Goal: Contribute content: Add original content to the website for others to see

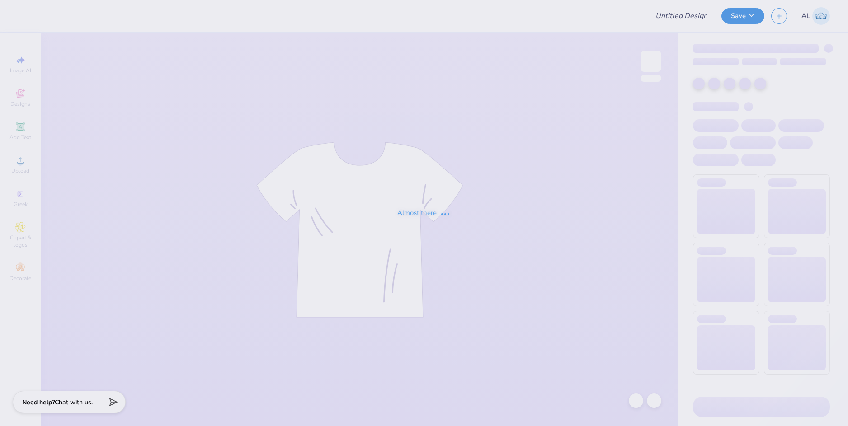
type input "[PERSON_NAME] : The [GEOGRAPHIC_DATA][US_STATE]"
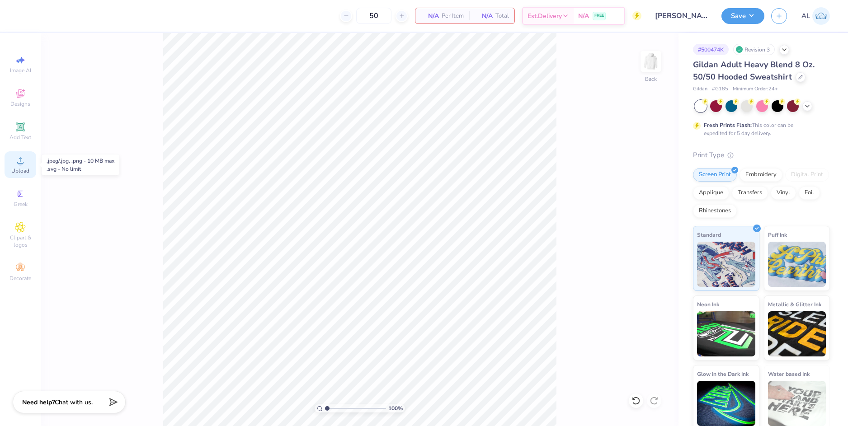
click at [29, 169] on span "Upload" at bounding box center [20, 170] width 18 height 7
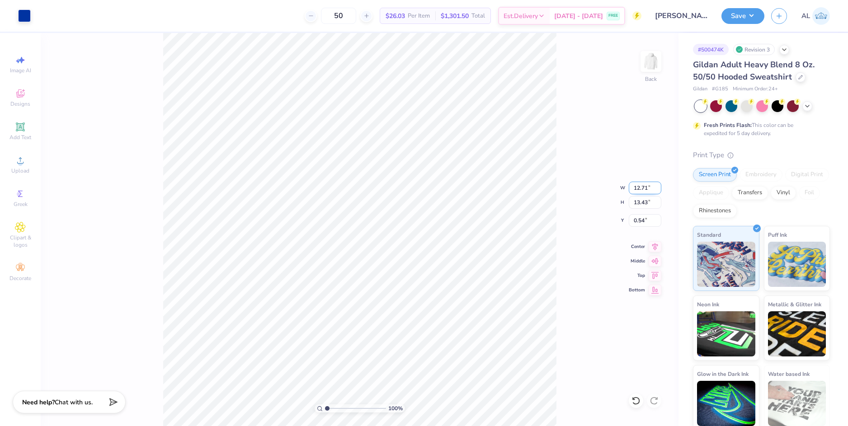
click at [635, 185] on input "12.71" at bounding box center [645, 188] width 33 height 13
type input "8.00"
type input "8.45"
click at [639, 219] on input "3.02" at bounding box center [645, 220] width 33 height 13
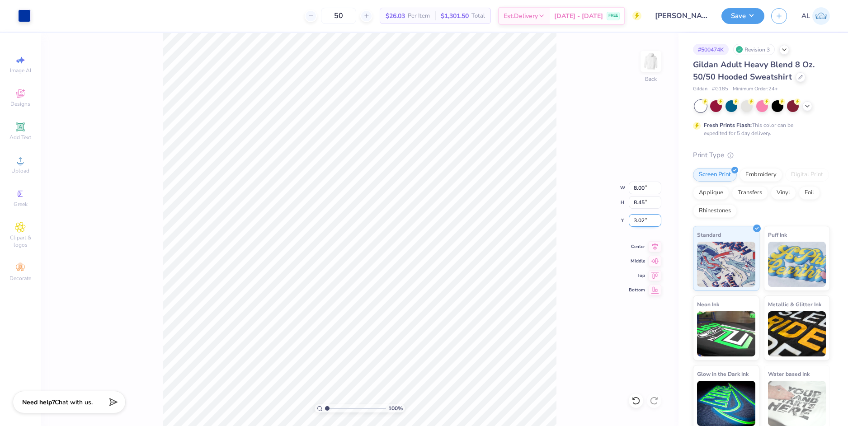
click at [639, 219] on input "3.02" at bounding box center [645, 220] width 33 height 13
click at [641, 203] on input "8.45" at bounding box center [645, 202] width 33 height 13
type input "3.00"
click at [638, 205] on input "8.45" at bounding box center [645, 202] width 33 height 13
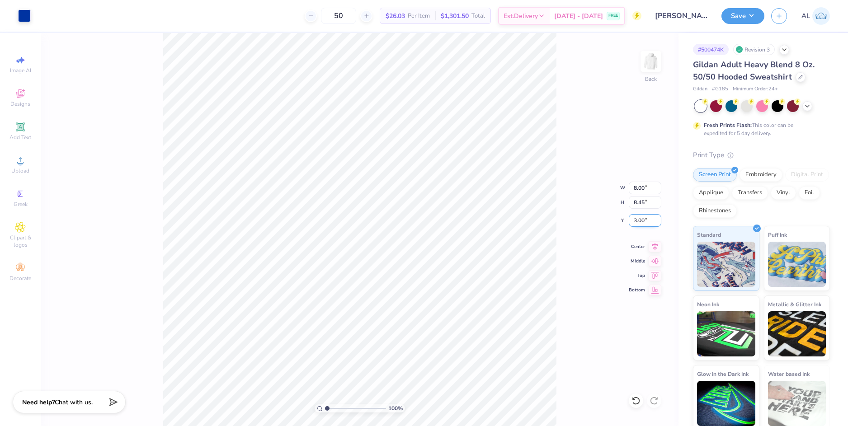
click at [640, 224] on input "3.00" at bounding box center [645, 220] width 33 height 13
click at [655, 250] on icon at bounding box center [655, 245] width 13 height 11
click at [738, 9] on button "Save" at bounding box center [743, 15] width 43 height 16
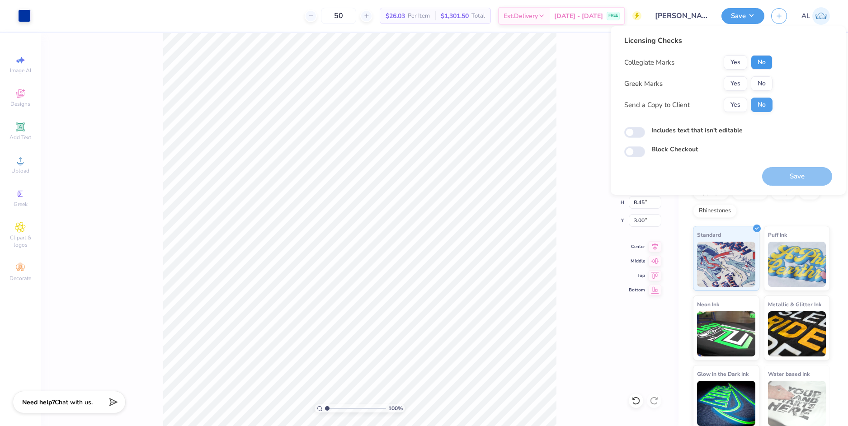
click at [766, 61] on button "No" at bounding box center [762, 62] width 22 height 14
click at [763, 82] on button "No" at bounding box center [762, 83] width 22 height 14
click at [732, 105] on button "Yes" at bounding box center [736, 105] width 24 height 14
click at [784, 173] on button "Save" at bounding box center [797, 176] width 70 height 19
